Goal: Task Accomplishment & Management: Use online tool/utility

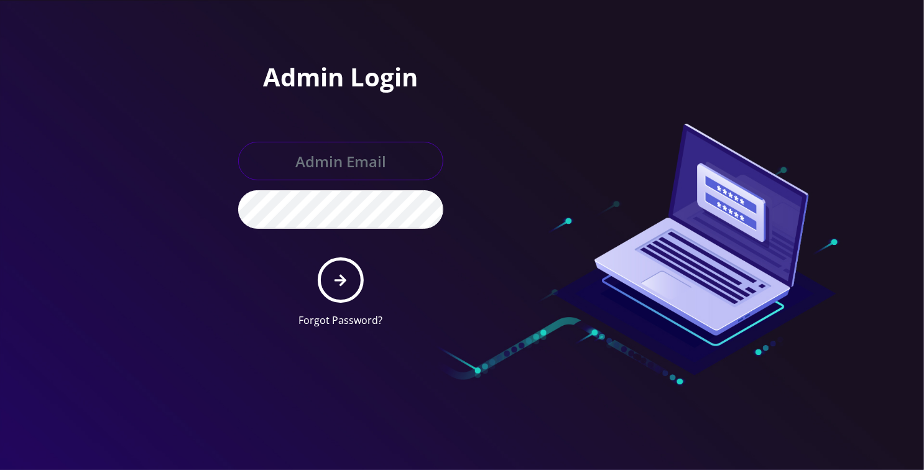
click at [335, 169] on input "text" at bounding box center [340, 161] width 205 height 39
type input "loren@teltik.com"
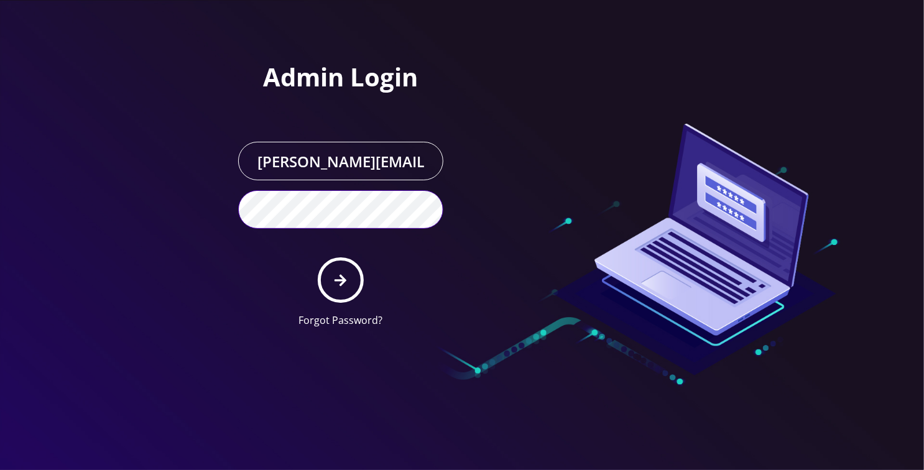
click at [318, 257] on button "submit" at bounding box center [340, 279] width 45 height 45
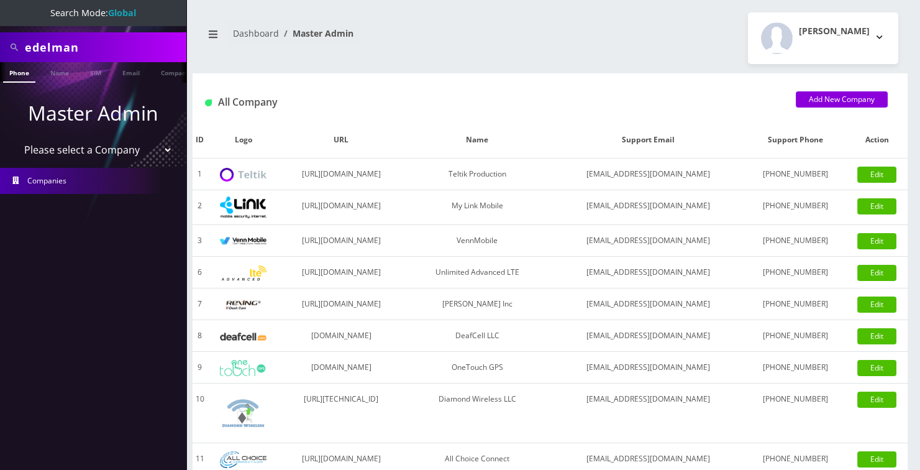
scroll to position [0, 6]
click at [92, 47] on input "edelman" at bounding box center [104, 47] width 158 height 24
click at [93, 45] on input "edelman" at bounding box center [104, 47] width 158 height 24
paste input "[PERSON_NAME]"
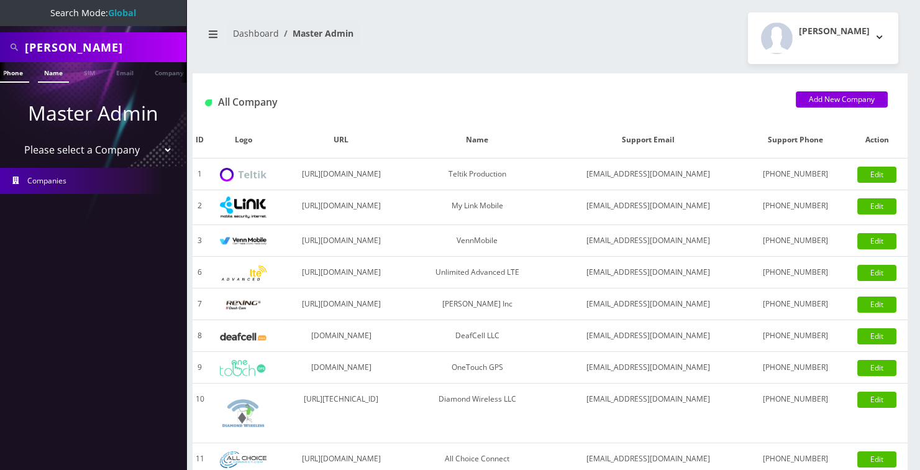
type input "[PERSON_NAME]"
click at [58, 75] on link "Name" at bounding box center [53, 72] width 31 height 21
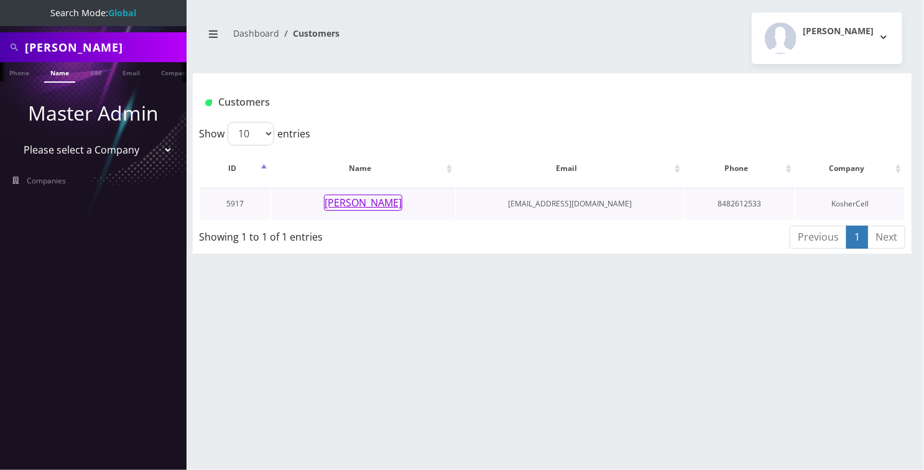
click at [395, 199] on button "[PERSON_NAME]" at bounding box center [363, 203] width 78 height 16
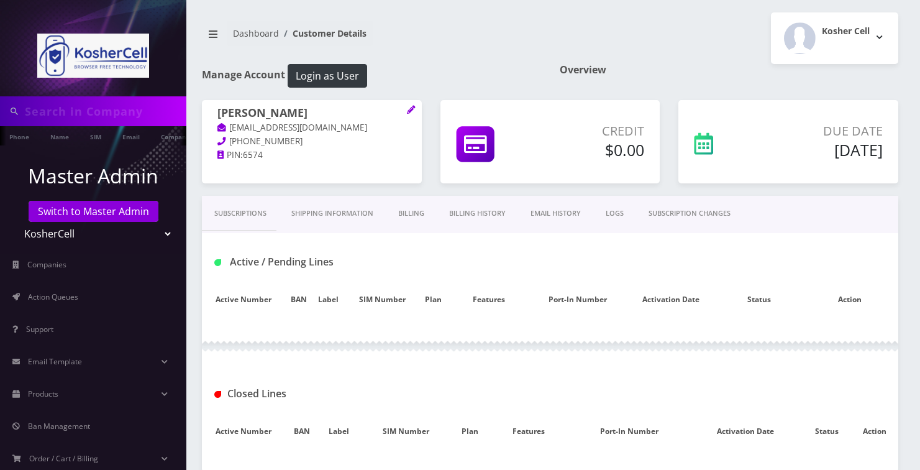
type input "[PERSON_NAME]"
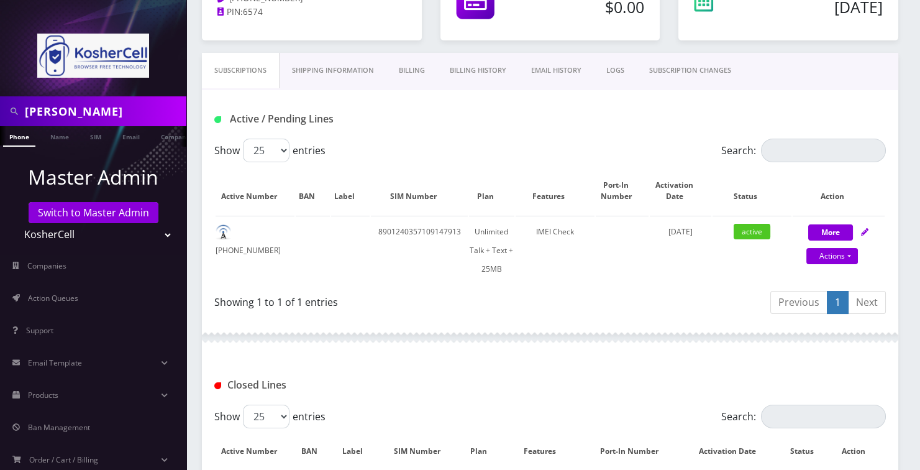
scroll to position [111, 0]
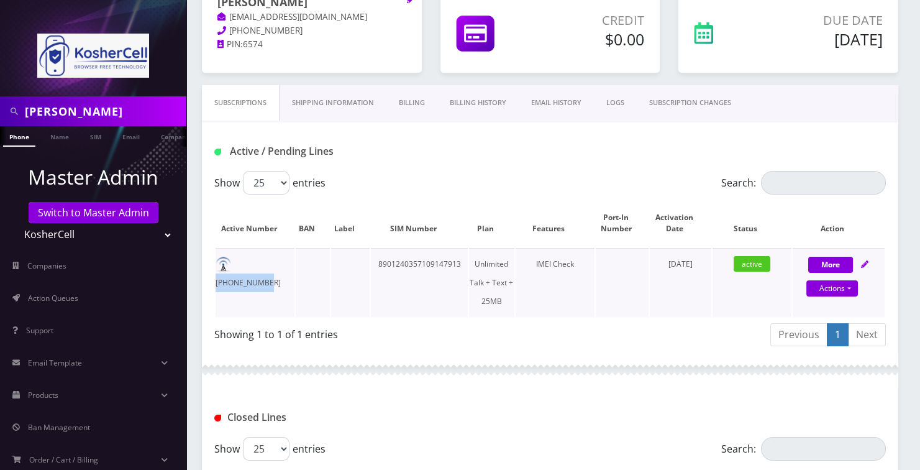
drag, startPoint x: 293, startPoint y: 262, endPoint x: 231, endPoint y: 277, distance: 63.9
click at [231, 277] on td "848-367-2494" at bounding box center [255, 282] width 79 height 69
copy td "848-367-2494"
click at [844, 286] on link "Actions" at bounding box center [833, 288] width 52 height 16
select select "244"
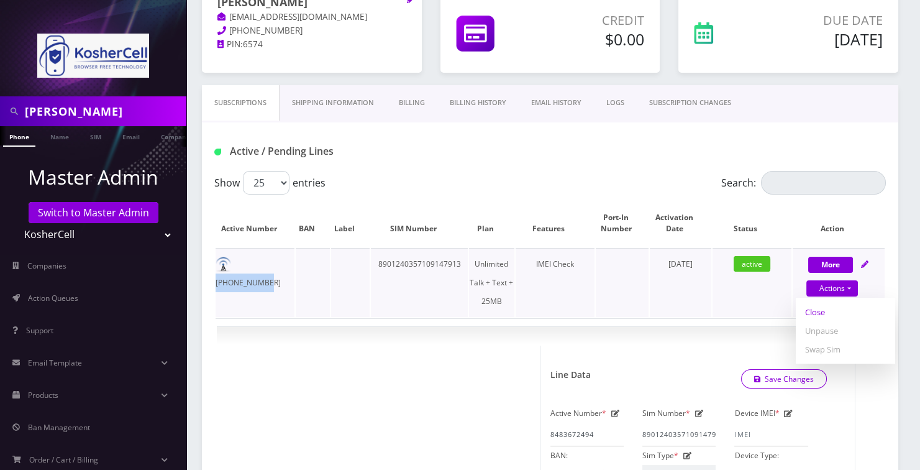
click at [817, 307] on link "Close" at bounding box center [845, 312] width 99 height 19
type input "10/09/2025"
select select "244"
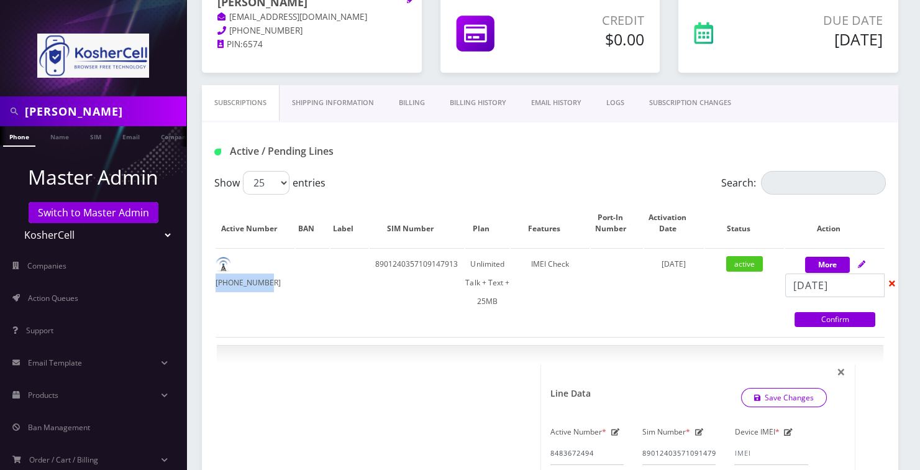
click at [819, 318] on link "Confirm" at bounding box center [835, 319] width 81 height 15
select select "244"
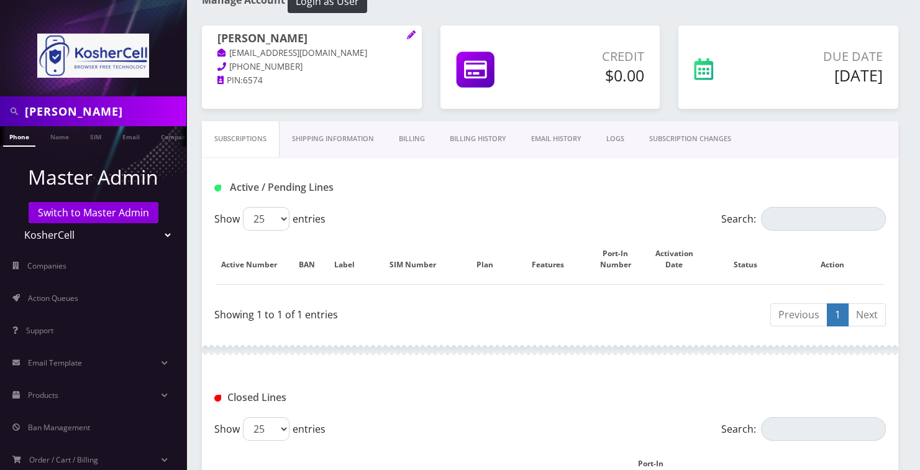
scroll to position [54, 0]
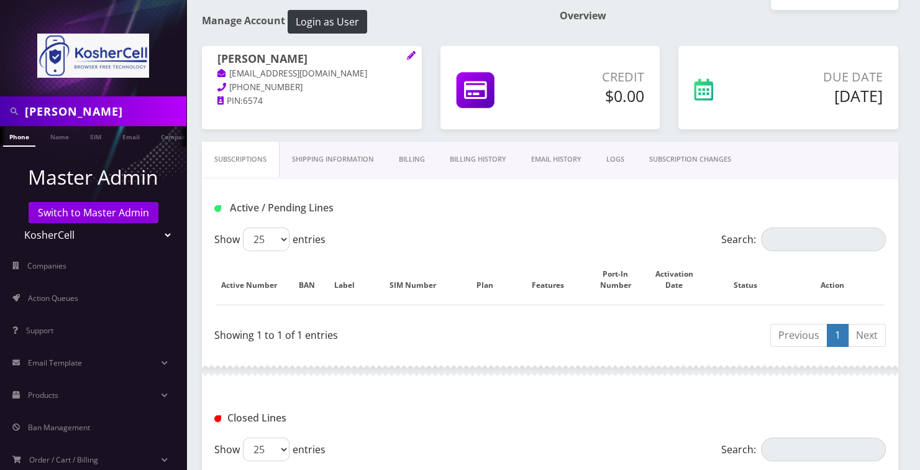
click at [468, 163] on link "Billing History" at bounding box center [478, 159] width 81 height 35
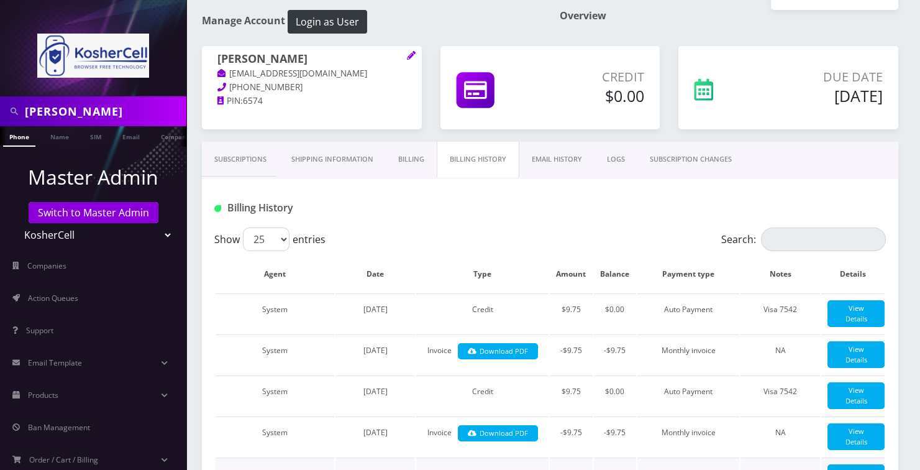
scroll to position [224, 0]
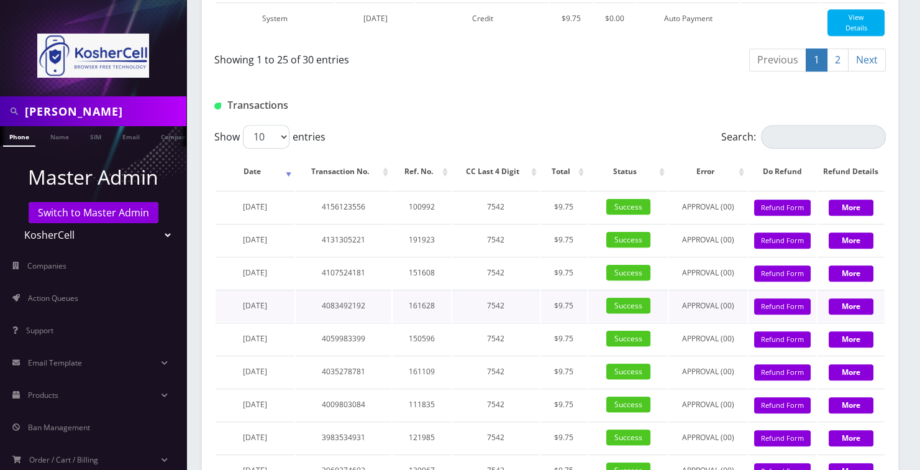
scroll to position [1410, 0]
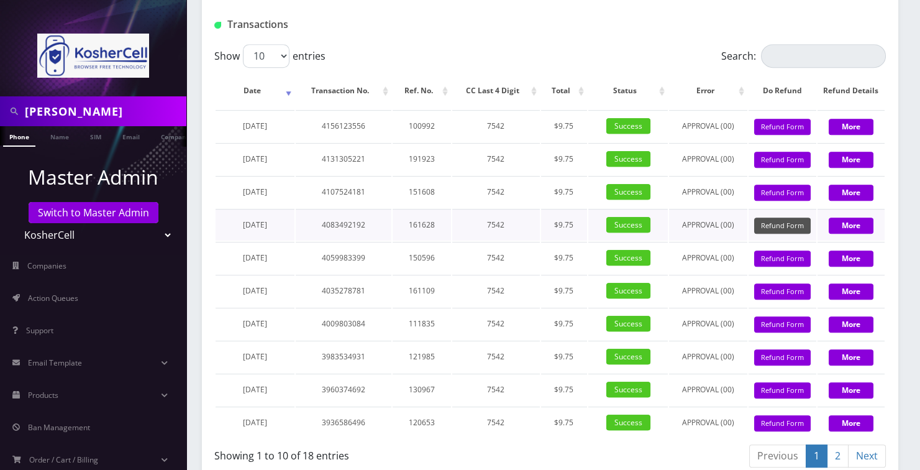
click at [782, 234] on button "Refund Form" at bounding box center [783, 226] width 57 height 17
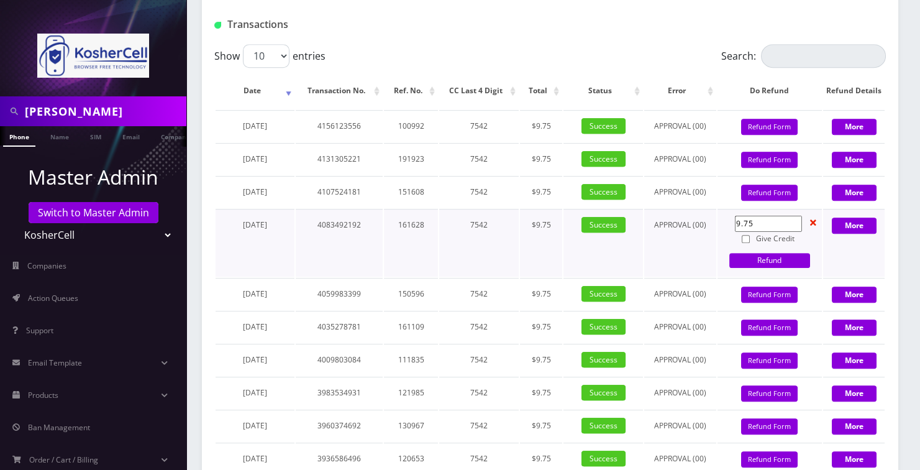
click at [743, 243] on input "Give Credit" at bounding box center [746, 239] width 8 height 8
checkbox input "true"
click at [752, 268] on link "Refund" at bounding box center [770, 260] width 81 height 15
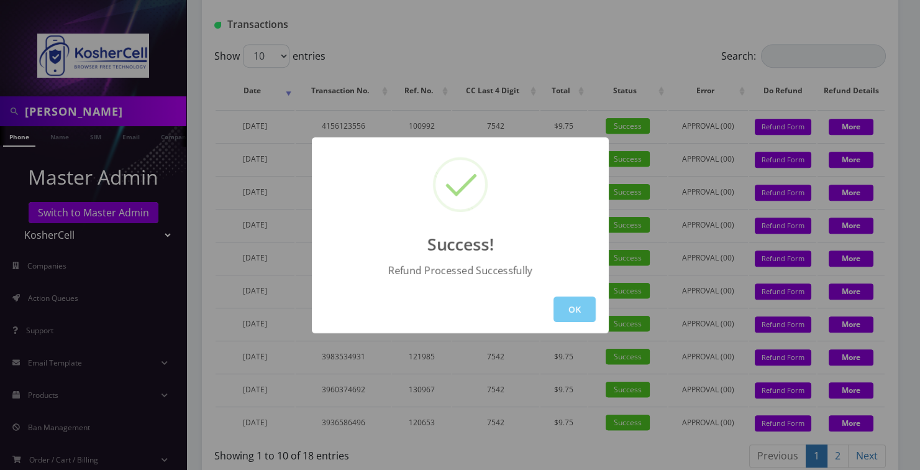
click at [576, 313] on button "OK" at bounding box center [575, 308] width 42 height 25
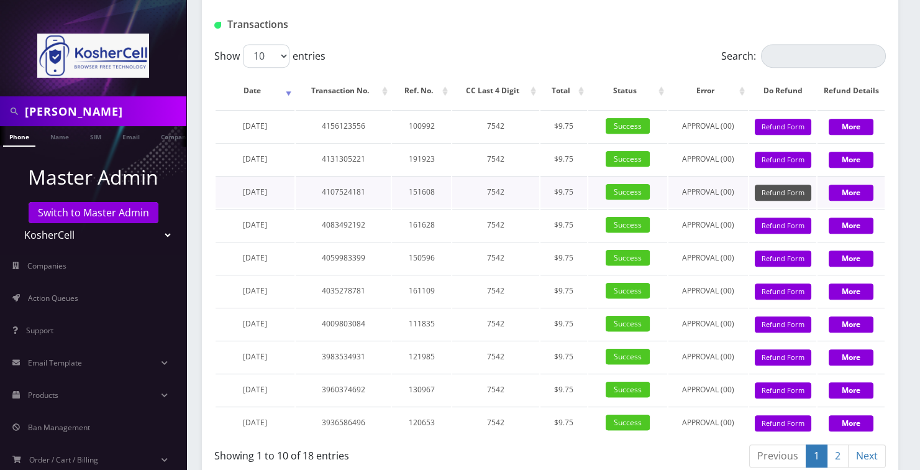
click at [771, 201] on button "Refund Form" at bounding box center [783, 193] width 57 height 17
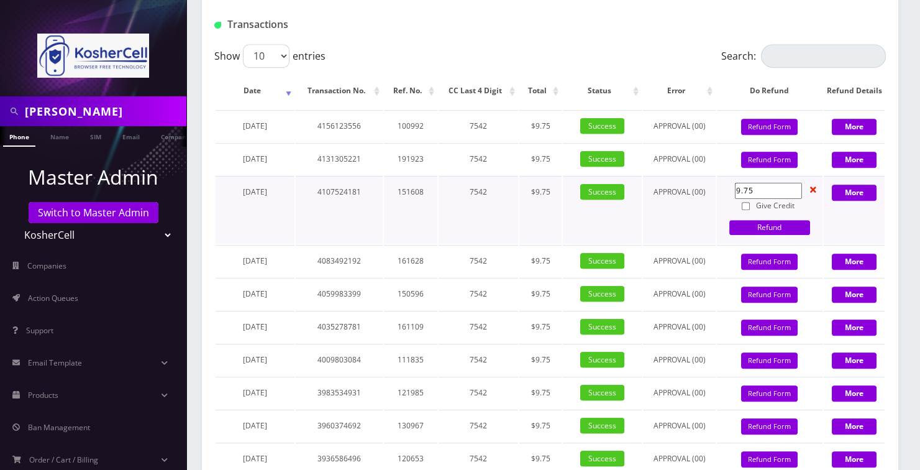
click at [746, 210] on input "Give Credit" at bounding box center [746, 206] width 8 height 8
checkbox input "true"
click at [746, 235] on link "Refund" at bounding box center [770, 227] width 81 height 15
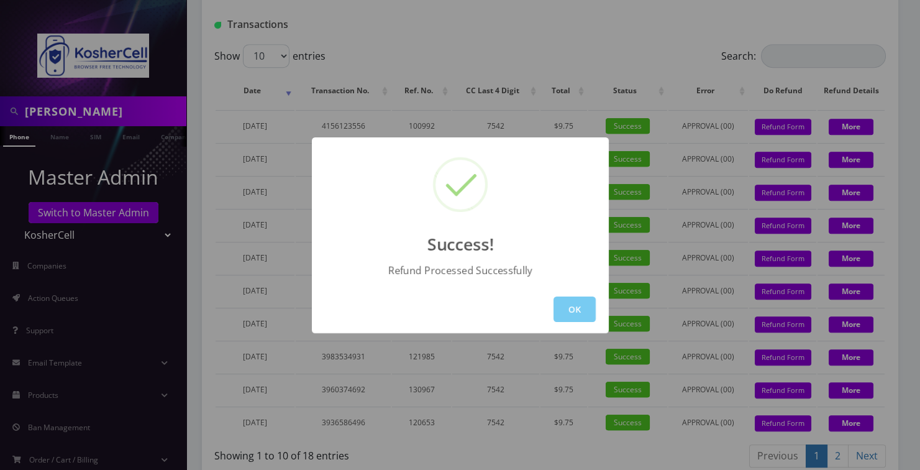
click at [582, 310] on button "OK" at bounding box center [575, 308] width 42 height 25
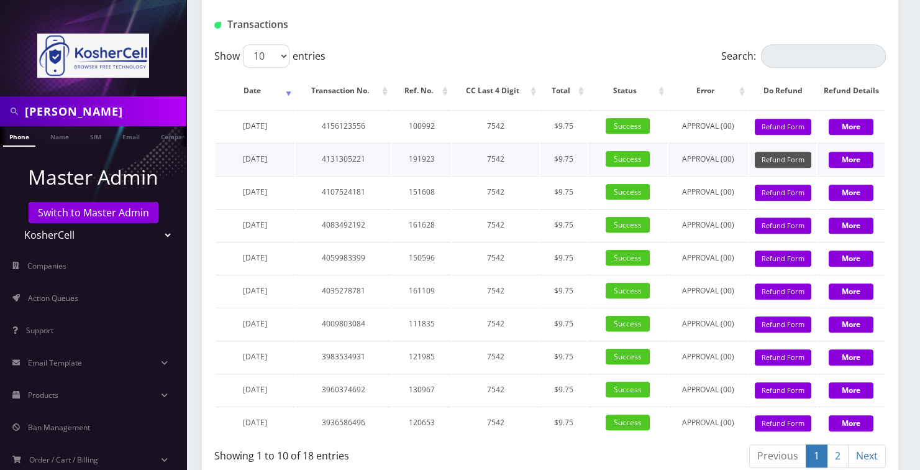
click at [796, 168] on button "Refund Form" at bounding box center [783, 160] width 57 height 17
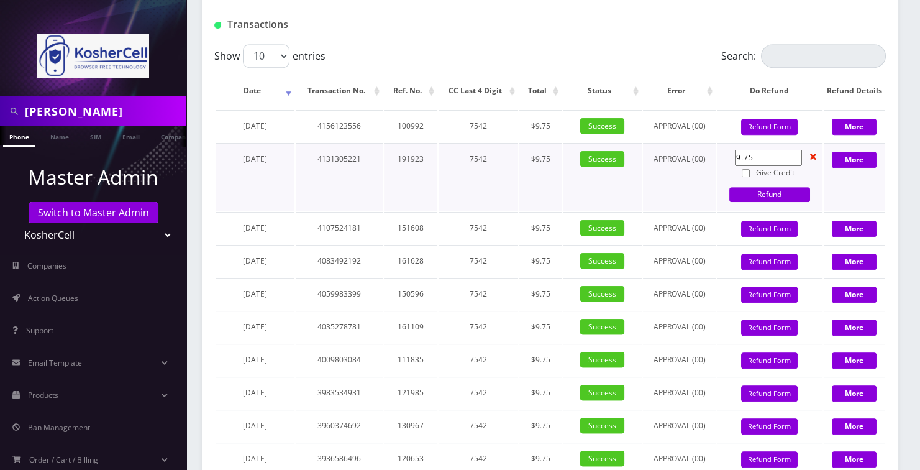
click at [746, 177] on input "Give Credit" at bounding box center [746, 173] width 8 height 8
checkbox input "true"
click at [746, 202] on link "Refund" at bounding box center [770, 194] width 81 height 15
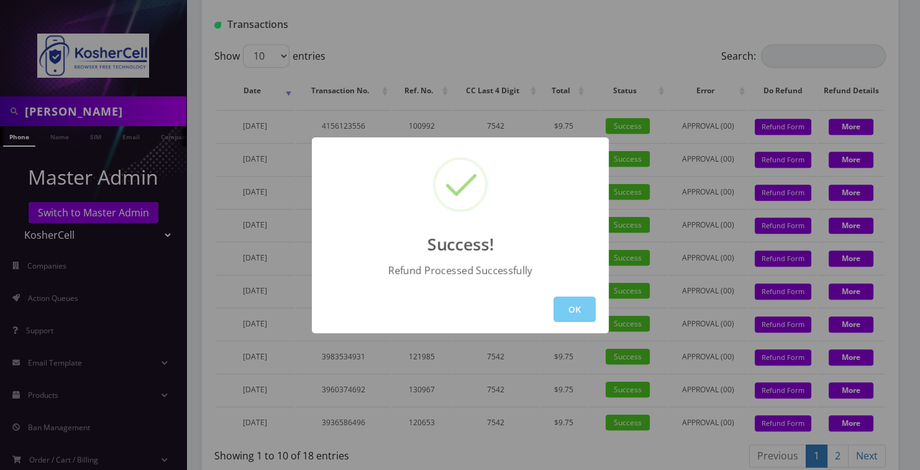
click at [584, 300] on button "OK" at bounding box center [575, 308] width 42 height 25
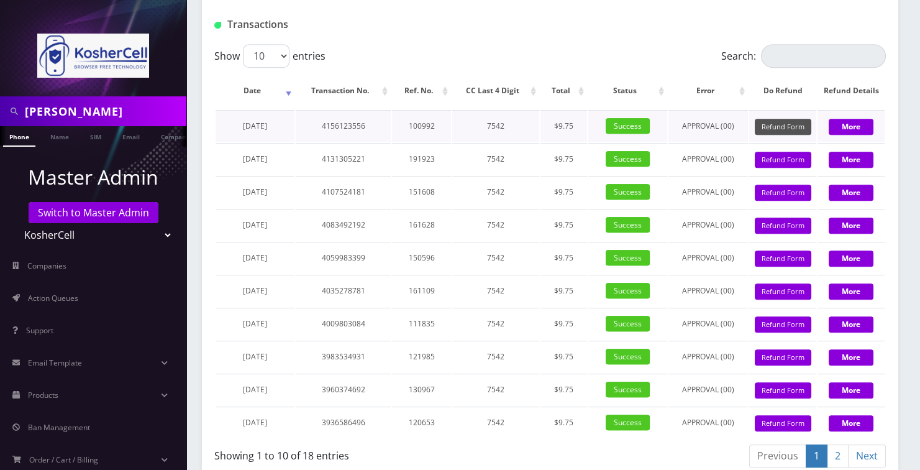
click at [787, 135] on button "Refund Form" at bounding box center [783, 127] width 57 height 17
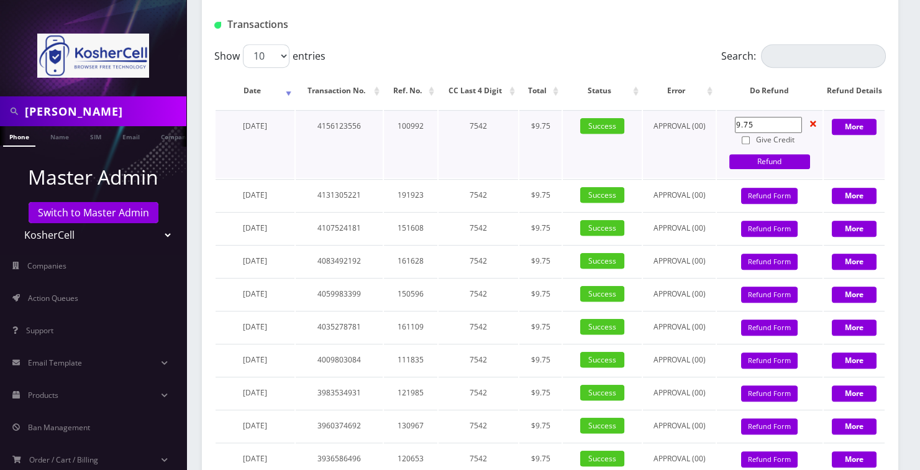
click at [746, 144] on input "Give Credit" at bounding box center [746, 140] width 8 height 8
checkbox input "true"
click at [748, 168] on link "Refund" at bounding box center [770, 161] width 81 height 15
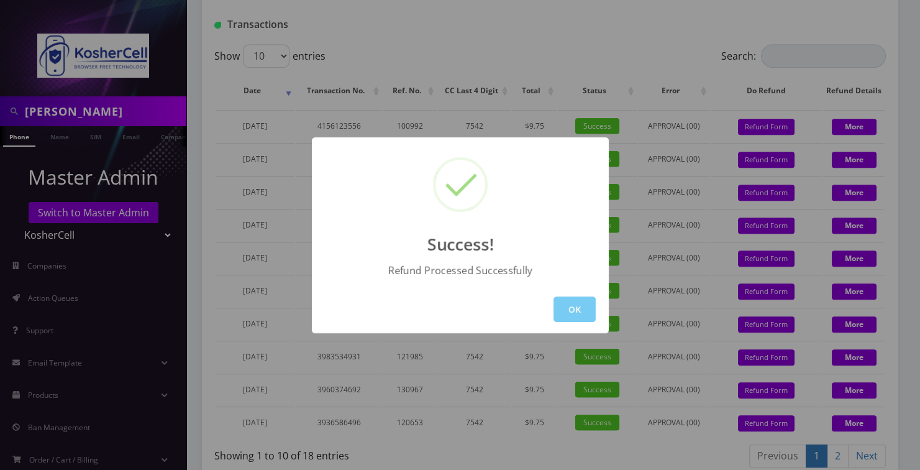
click at [565, 302] on button "OK" at bounding box center [575, 308] width 42 height 25
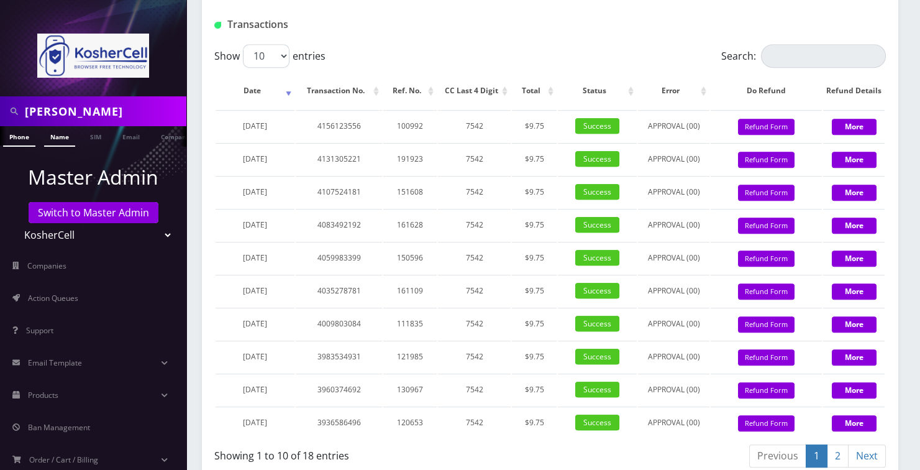
click at [56, 135] on link "Name" at bounding box center [59, 136] width 31 height 21
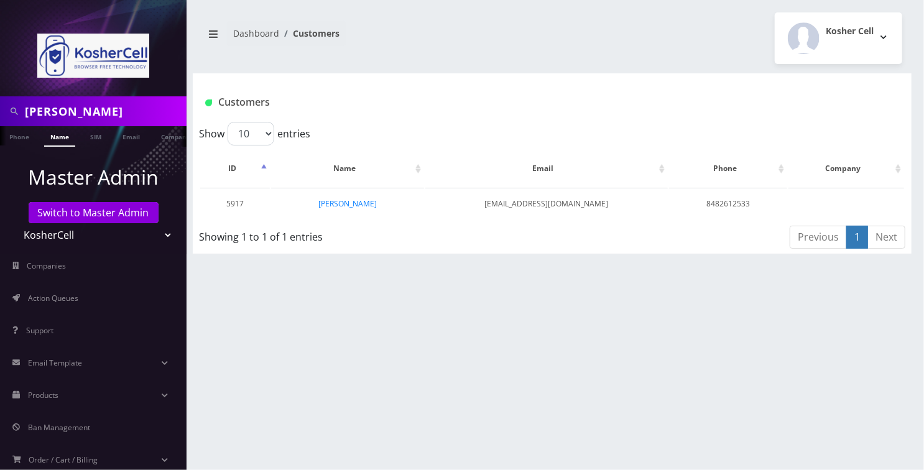
click at [92, 230] on select "Teltik Production My Link Mobile VennMobile Unlimited Advanced LTE [PERSON_NAME…" at bounding box center [93, 235] width 158 height 24
select select "13"
click at [14, 223] on select "Teltik Production My Link Mobile VennMobile Unlimited Advanced LTE [PERSON_NAME…" at bounding box center [93, 235] width 158 height 24
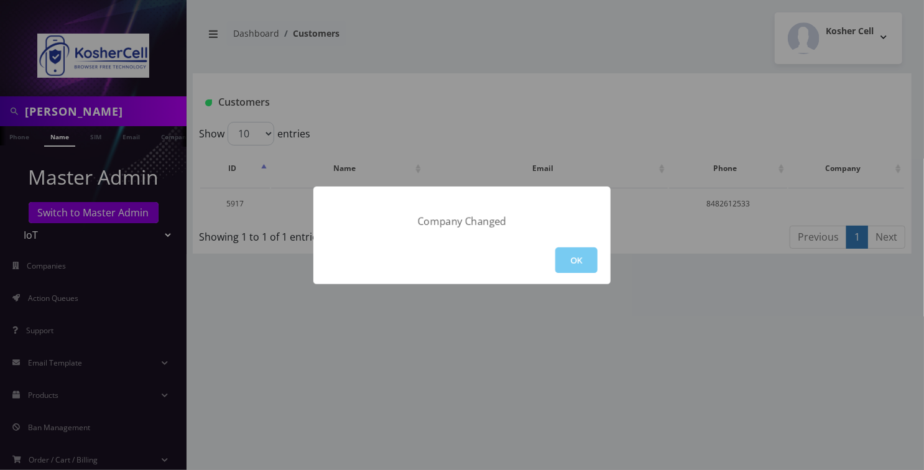
click at [556, 259] on button "OK" at bounding box center [576, 259] width 42 height 25
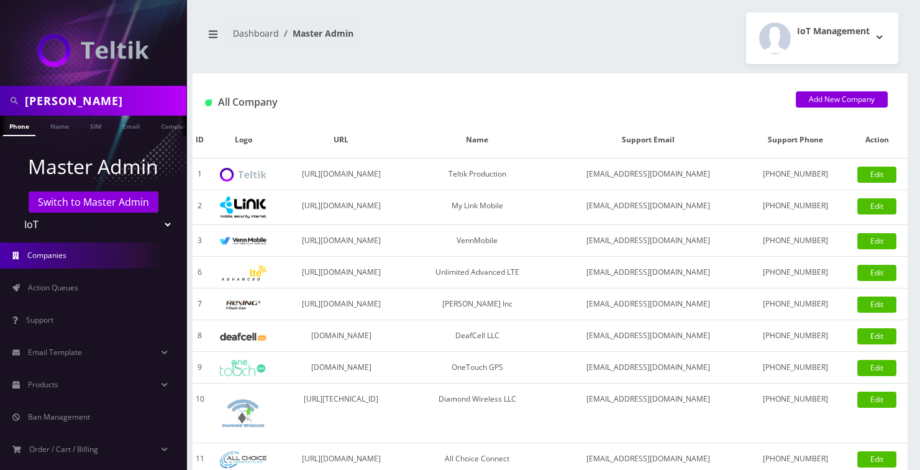
click at [57, 103] on input "Jason Weichbrod" at bounding box center [104, 101] width 158 height 24
type input "[PERSON_NAME]"
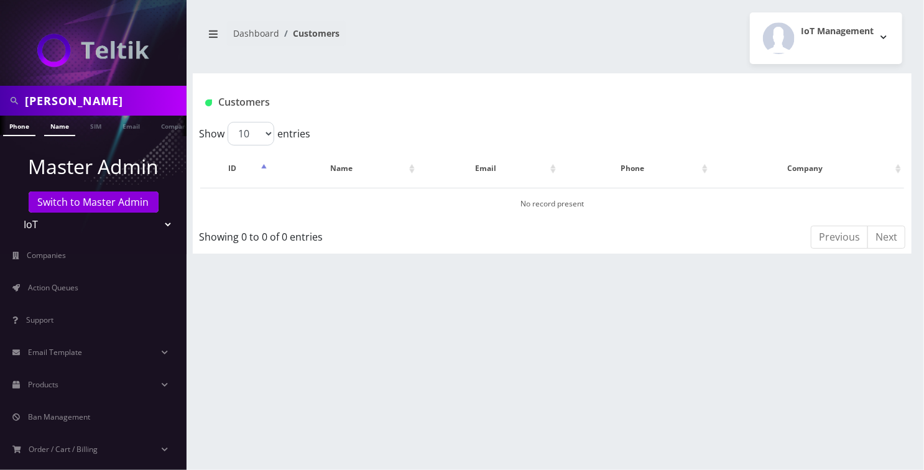
click at [56, 124] on link "Name" at bounding box center [59, 126] width 31 height 21
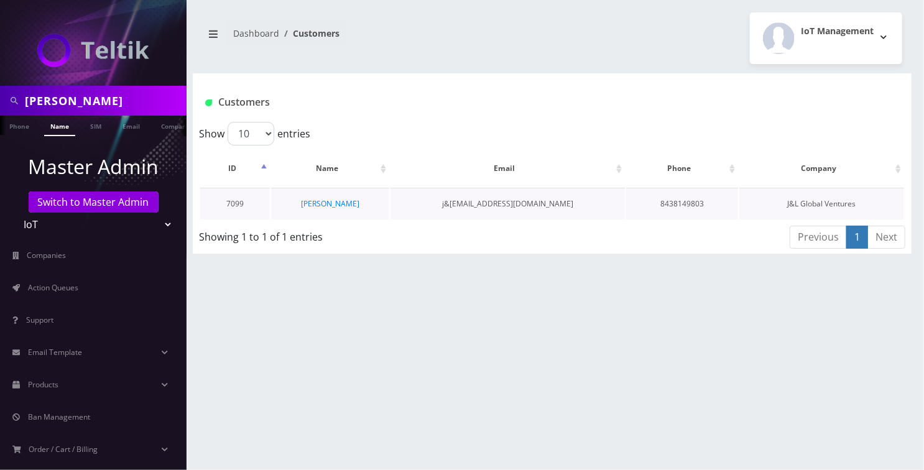
click at [336, 194] on td "[PERSON_NAME]" at bounding box center [330, 204] width 118 height 32
click at [334, 206] on link "[PERSON_NAME]" at bounding box center [330, 203] width 58 height 11
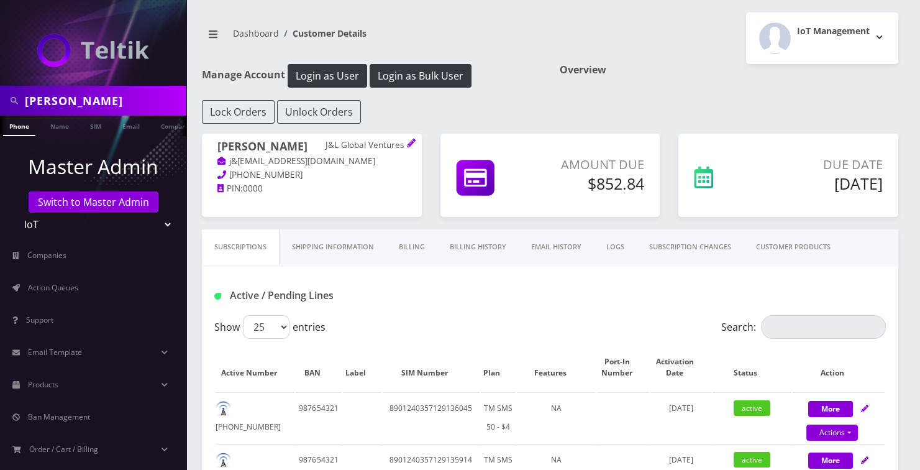
click at [421, 246] on link "Billing" at bounding box center [412, 246] width 51 height 35
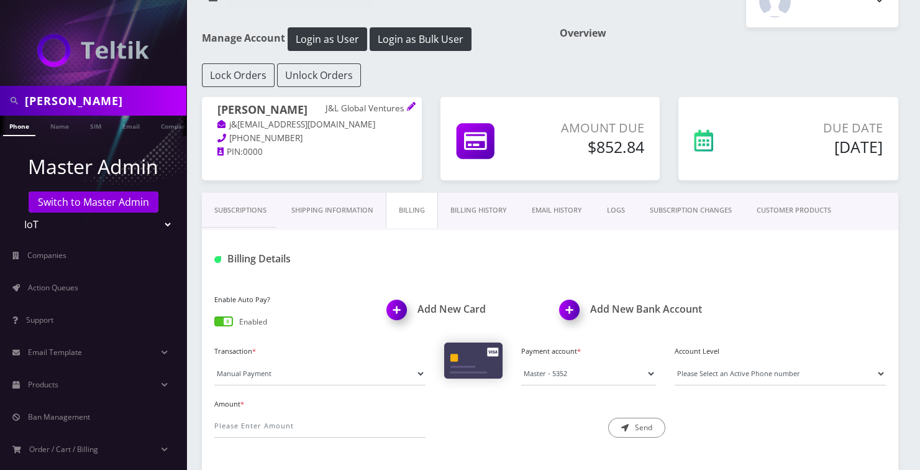
scroll to position [56, 0]
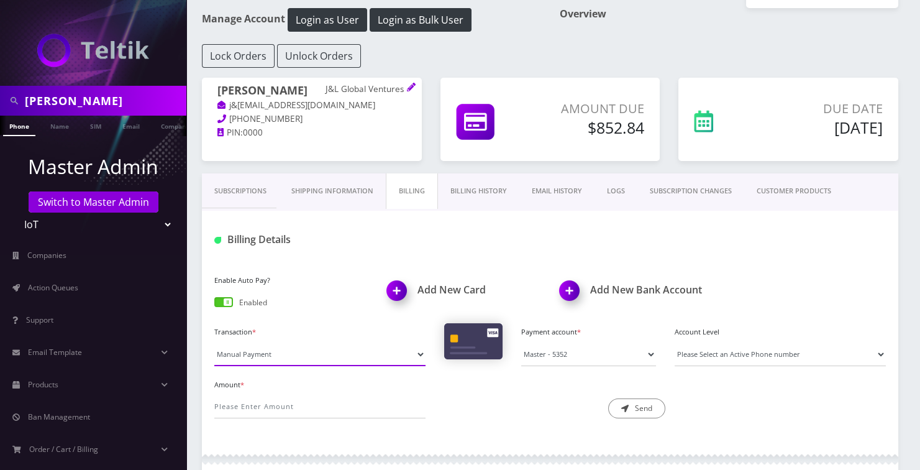
click at [294, 349] on select "Manual Payment Custom Charge Manual Credit Custom Invoice" at bounding box center [319, 354] width 211 height 24
select select "Custom Charge"
click at [214, 342] on select "Manual Payment Custom Charge Manual Credit Custom Invoice" at bounding box center [319, 354] width 211 height 24
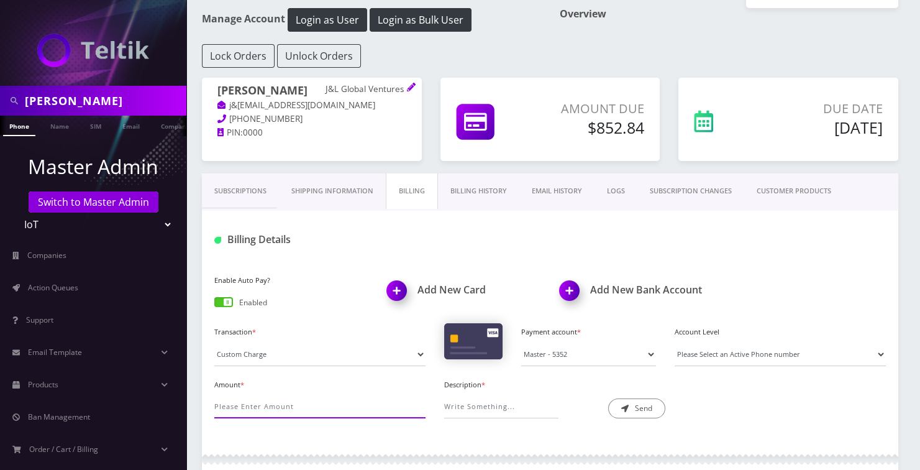
click at [269, 410] on input "Amount *" at bounding box center [319, 407] width 211 height 24
type input "100.00"
click at [470, 415] on input "Description *" at bounding box center [501, 407] width 114 height 24
type input "phone number changes (100 lines)"
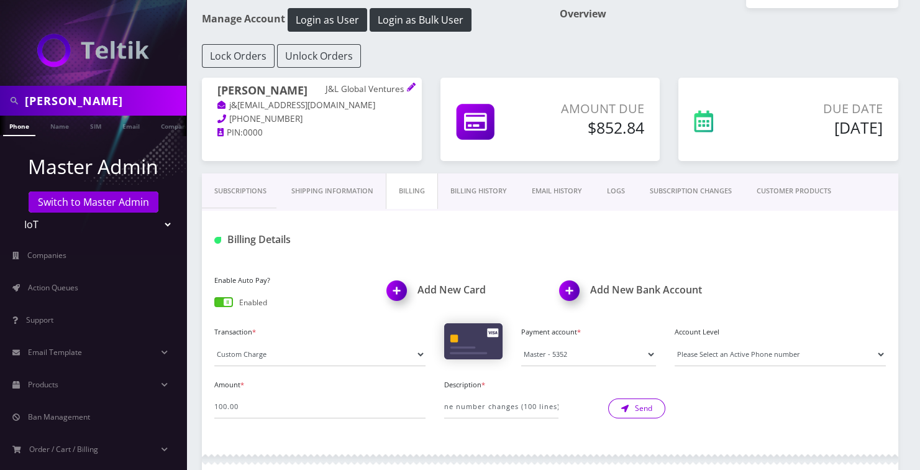
scroll to position [0, 0]
click at [636, 414] on button "Send" at bounding box center [636, 408] width 57 height 20
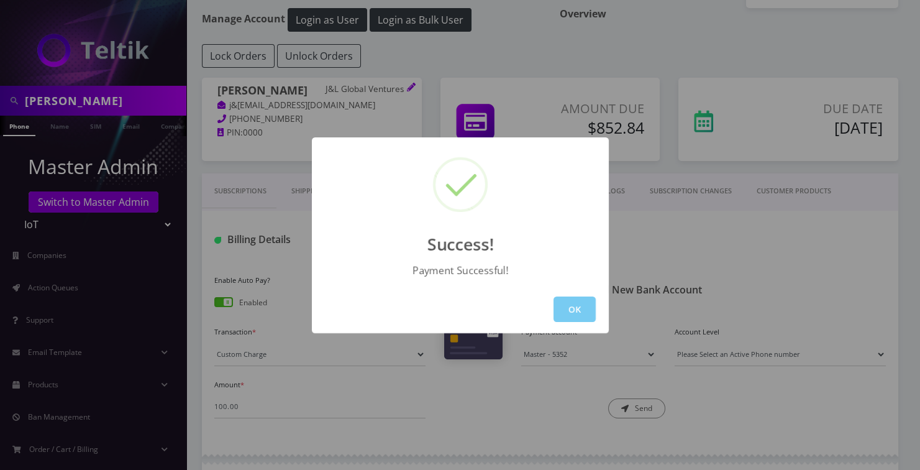
click at [578, 298] on button "OK" at bounding box center [575, 308] width 42 height 25
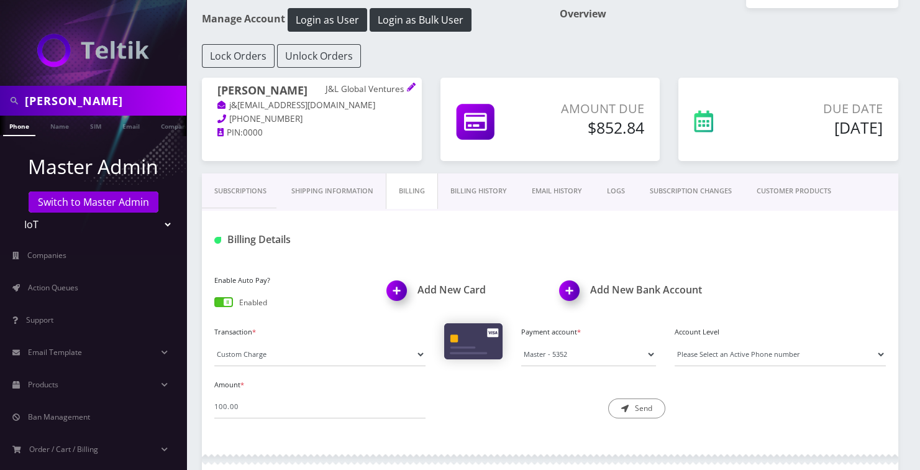
click at [249, 190] on link "Subscriptions" at bounding box center [240, 190] width 77 height 35
